Goal: Task Accomplishment & Management: Manage account settings

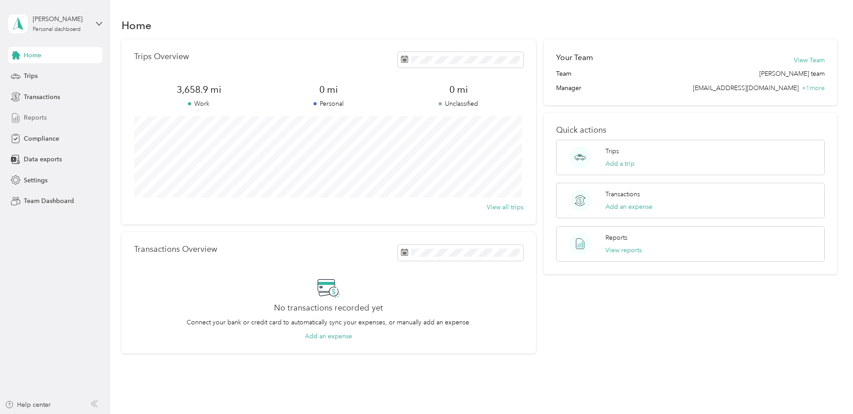
click at [36, 118] on span "Reports" at bounding box center [35, 117] width 23 height 9
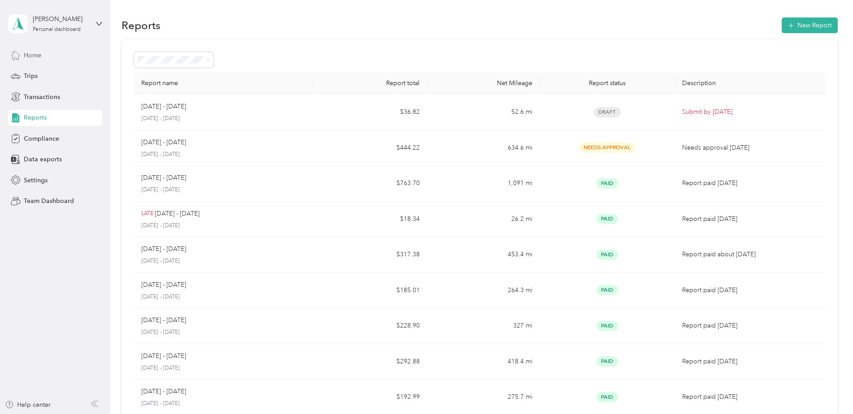
click at [27, 54] on span "Home" at bounding box center [32, 55] width 17 height 9
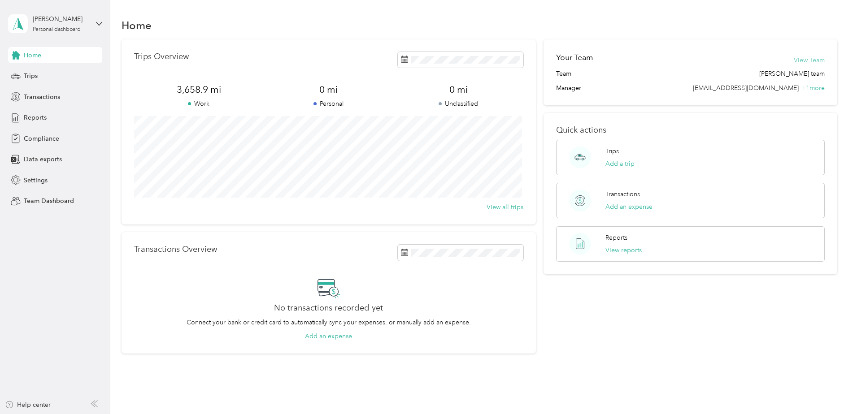
click at [811, 63] on button "View Team" at bounding box center [809, 60] width 31 height 9
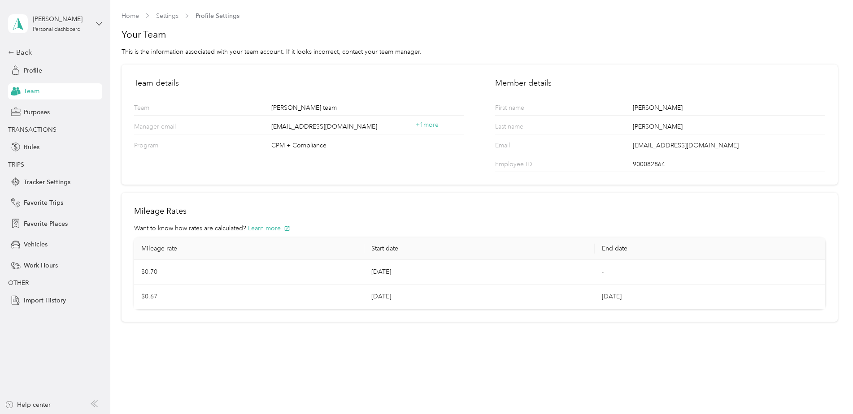
click at [98, 25] on icon at bounding box center [99, 24] width 6 height 6
click at [49, 74] on div "Team dashboard" at bounding box center [40, 73] width 48 height 9
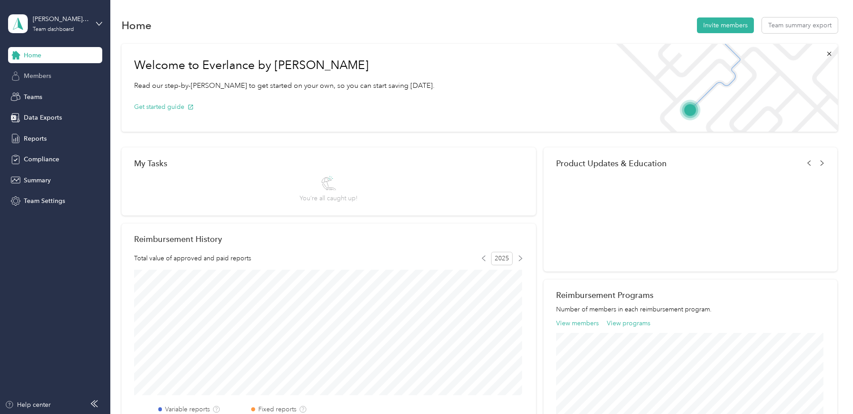
click at [43, 79] on span "Members" at bounding box center [37, 75] width 27 height 9
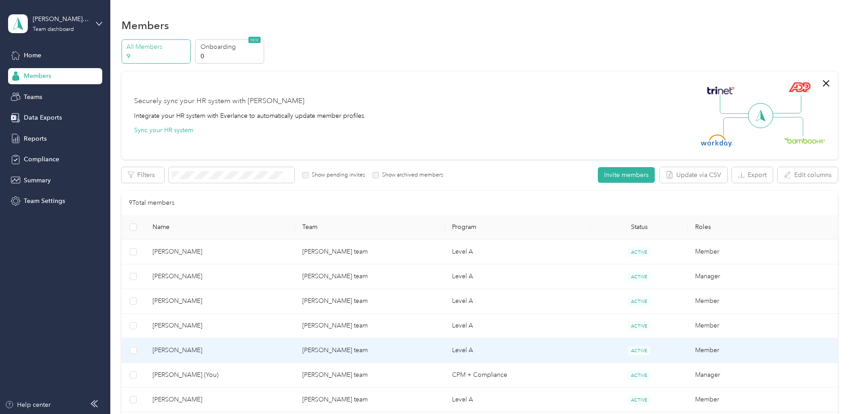
click at [198, 350] on span "[PERSON_NAME]" at bounding box center [220, 351] width 135 height 10
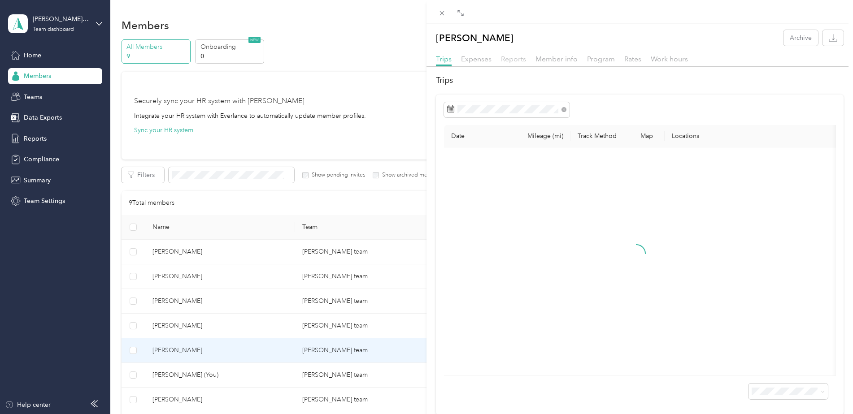
click at [512, 62] on span "Reports" at bounding box center [513, 59] width 25 height 9
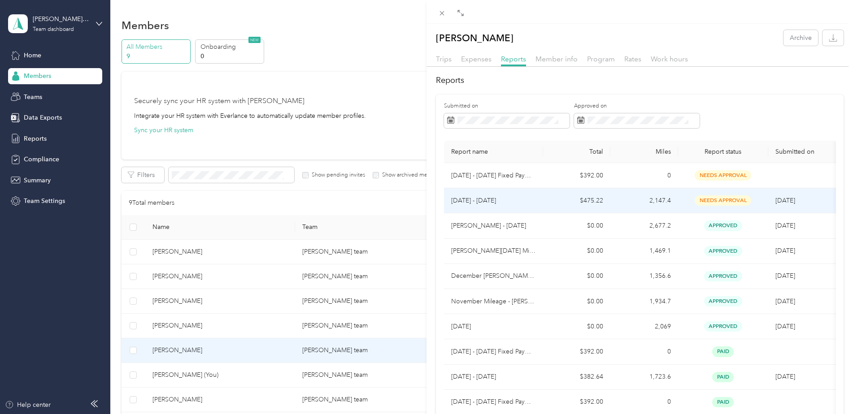
click at [488, 202] on p "[DATE] - [DATE]" at bounding box center [493, 201] width 85 height 10
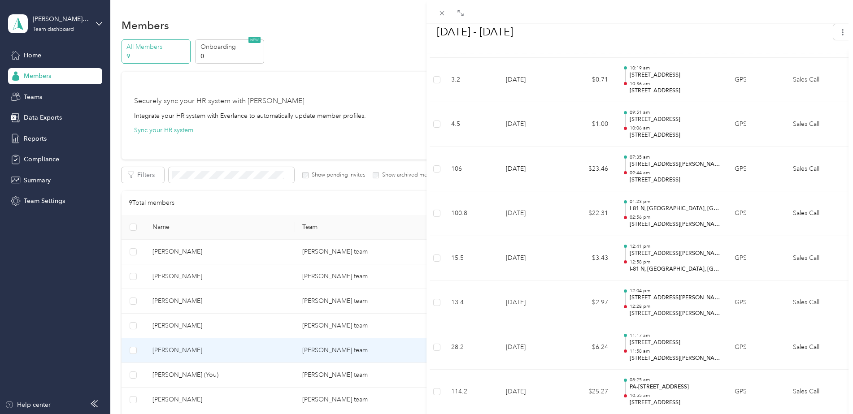
scroll to position [645, 0]
